Goal: Check status: Check status

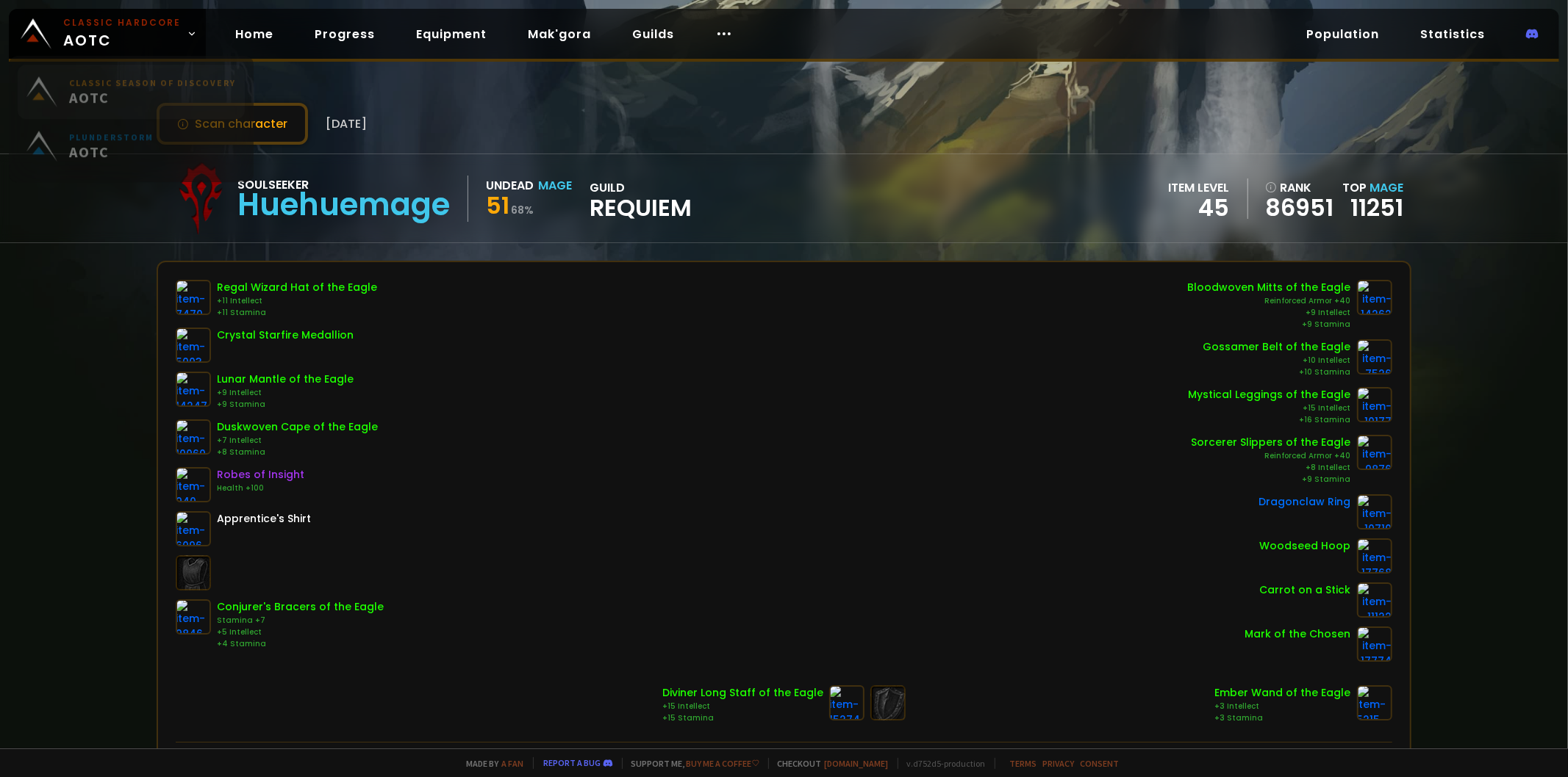
click at [202, 118] on link "Classic Season of Discovery AOTC" at bounding box center [131, 100] width 227 height 54
drag, startPoint x: 0, startPoint y: 0, endPoint x: 280, endPoint y: 116, distance: 303.1
click at [280, 116] on button "Scan character" at bounding box center [232, 123] width 152 height 42
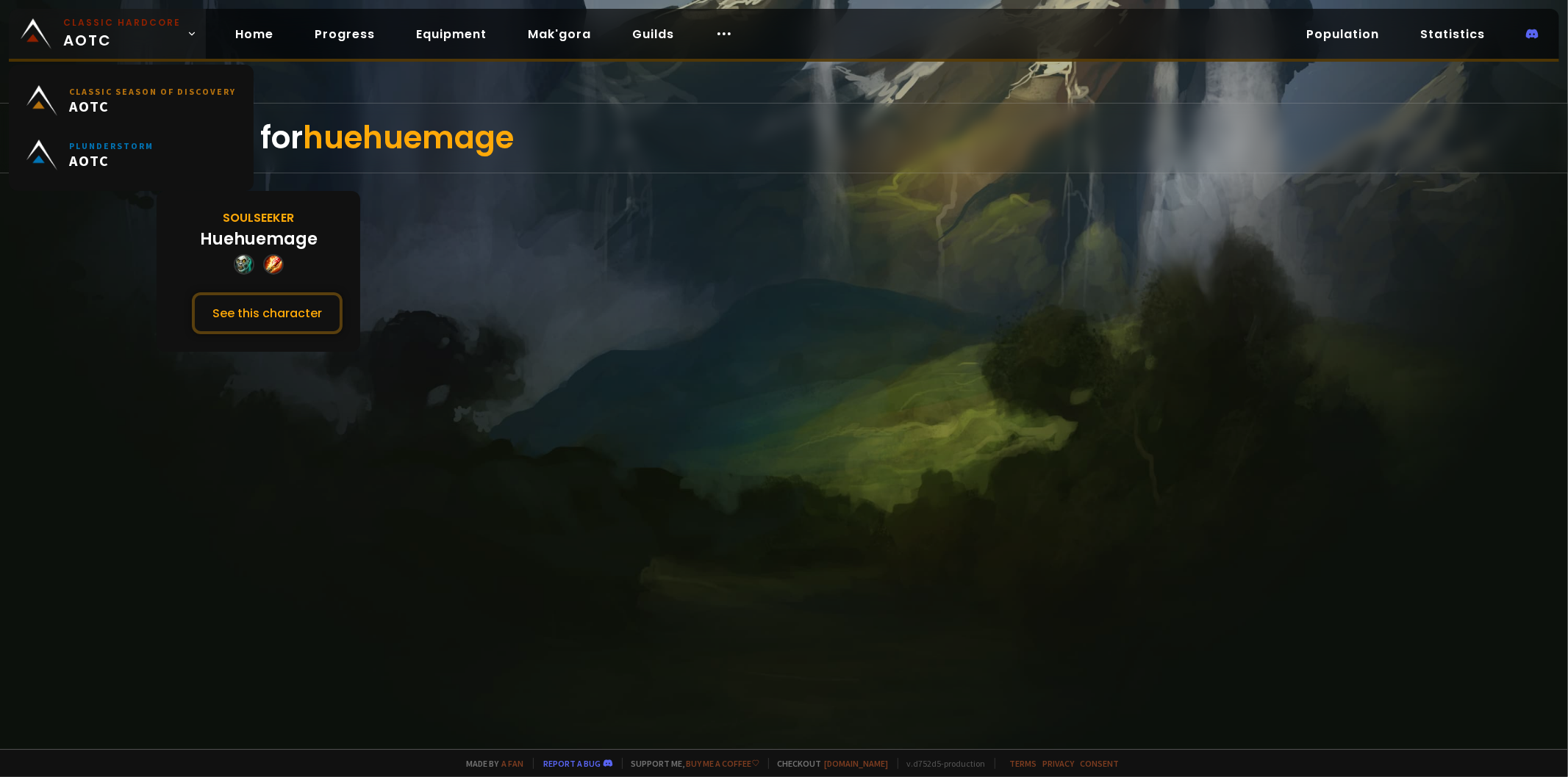
click at [36, 30] on img at bounding box center [35, 34] width 31 height 31
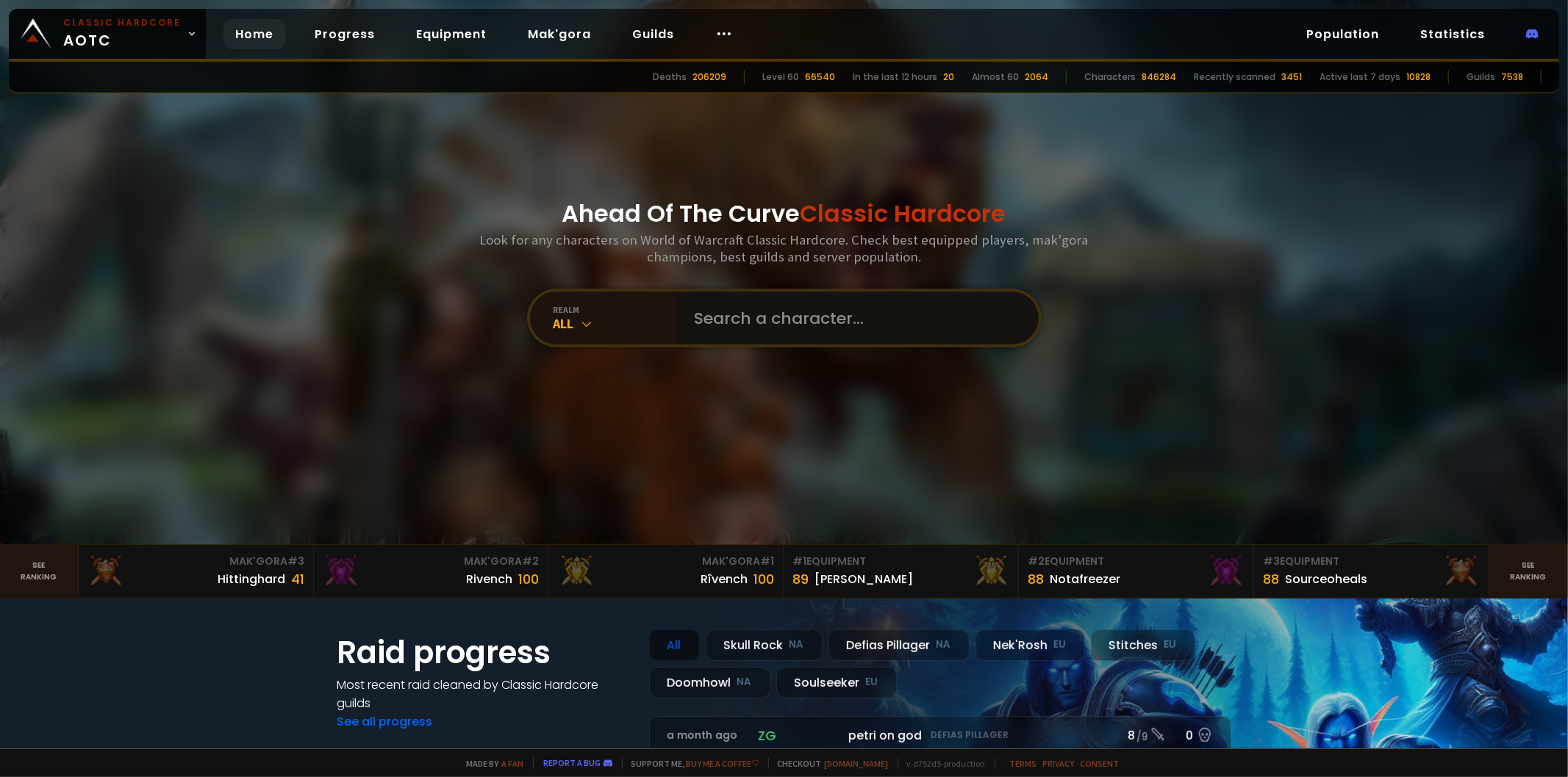
click at [746, 316] on input "text" at bounding box center [854, 318] width 335 height 53
type input "ь"
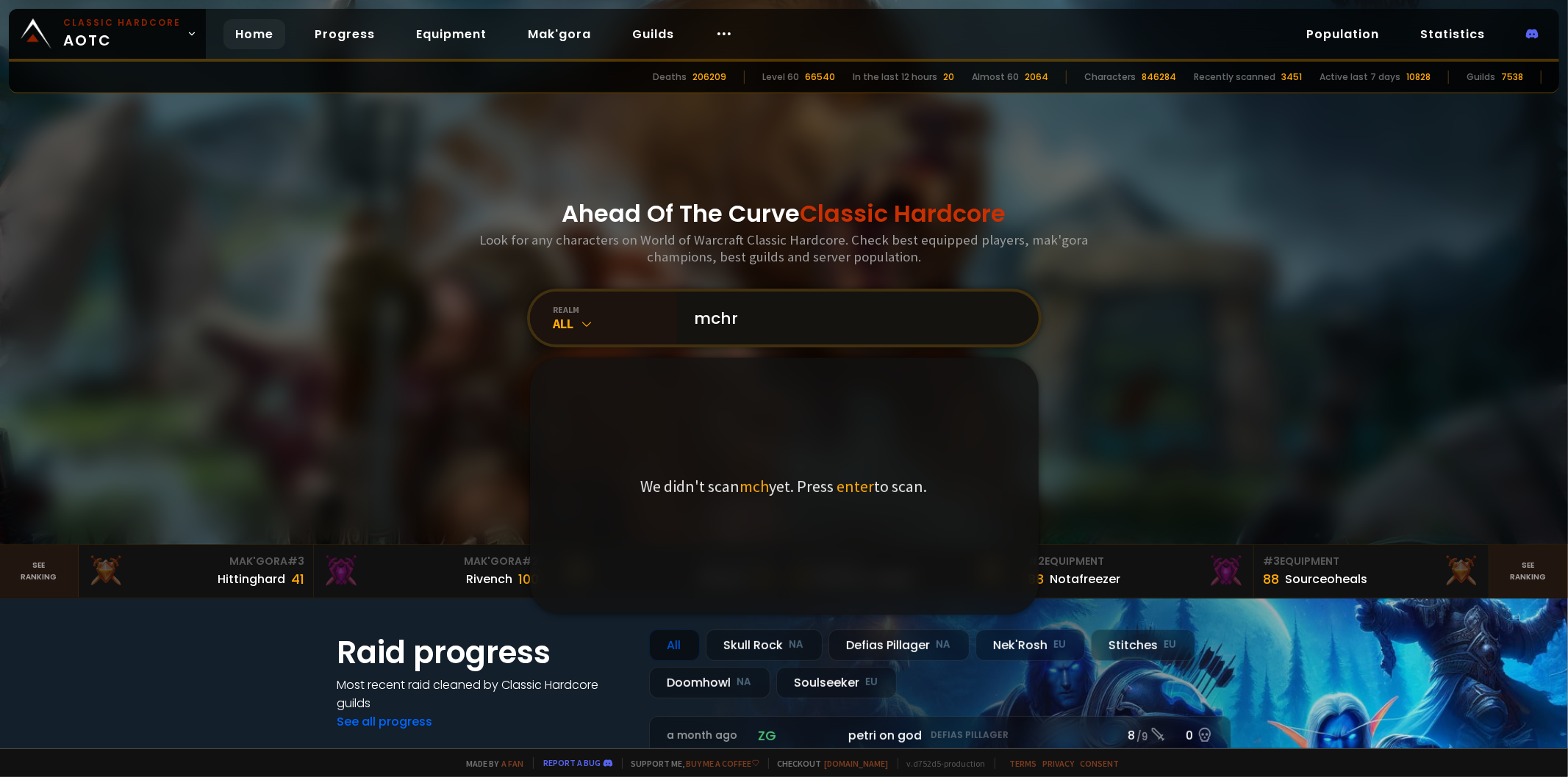
type input "mchru"
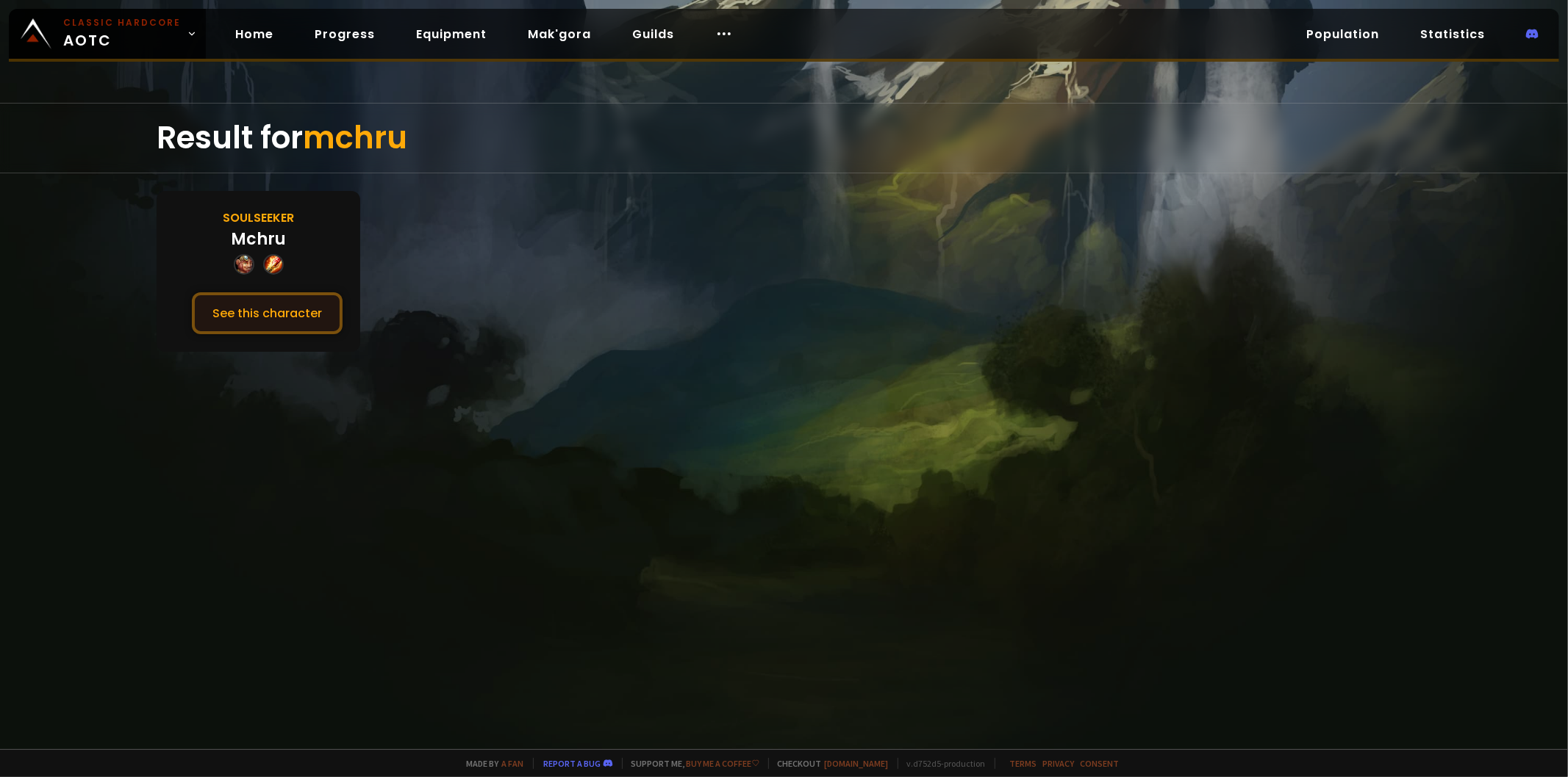
click at [221, 309] on button "See this character" at bounding box center [267, 313] width 151 height 42
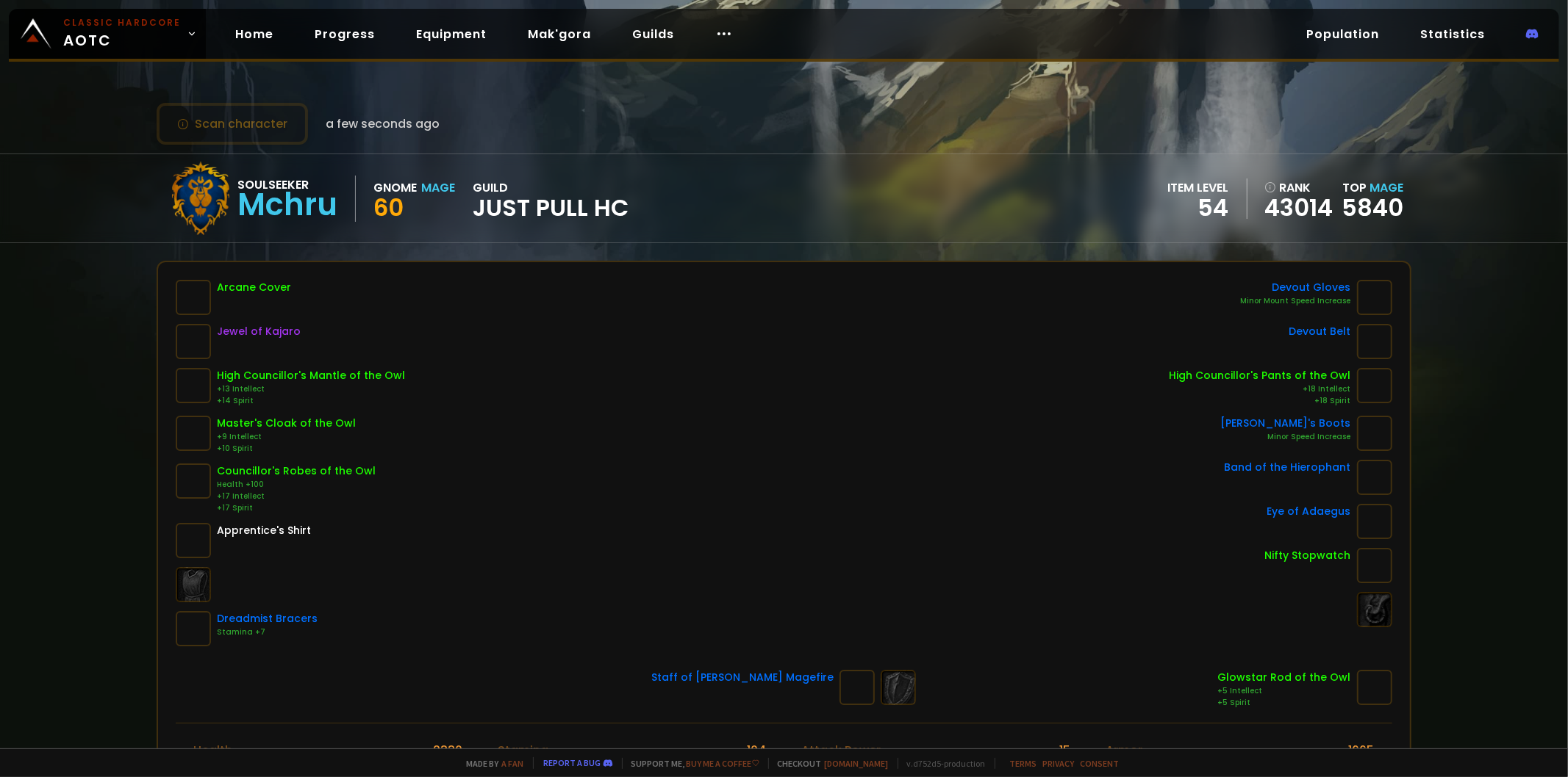
scroll to position [82, 0]
